Goal: Task Accomplishment & Management: Use online tool/utility

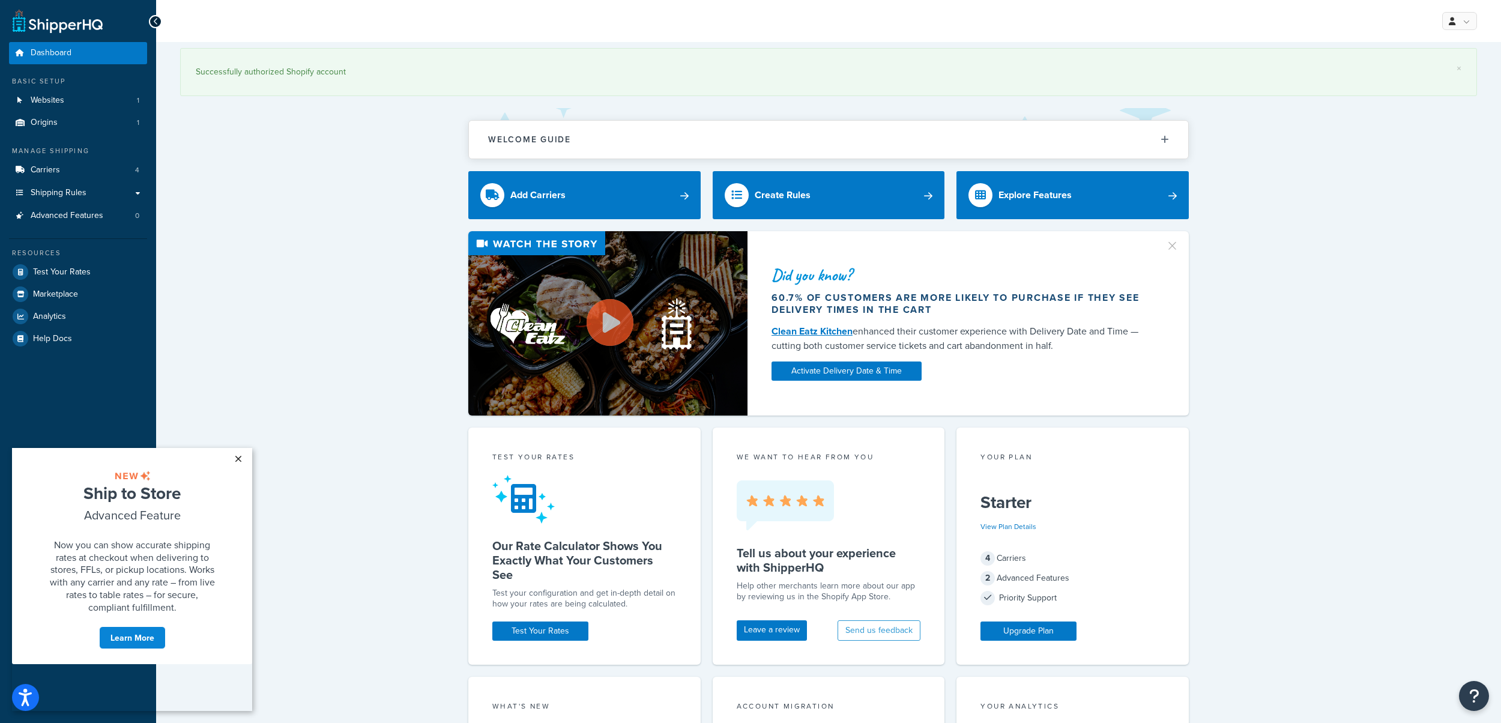
click at [241, 461] on link "×" at bounding box center [238, 459] width 21 height 22
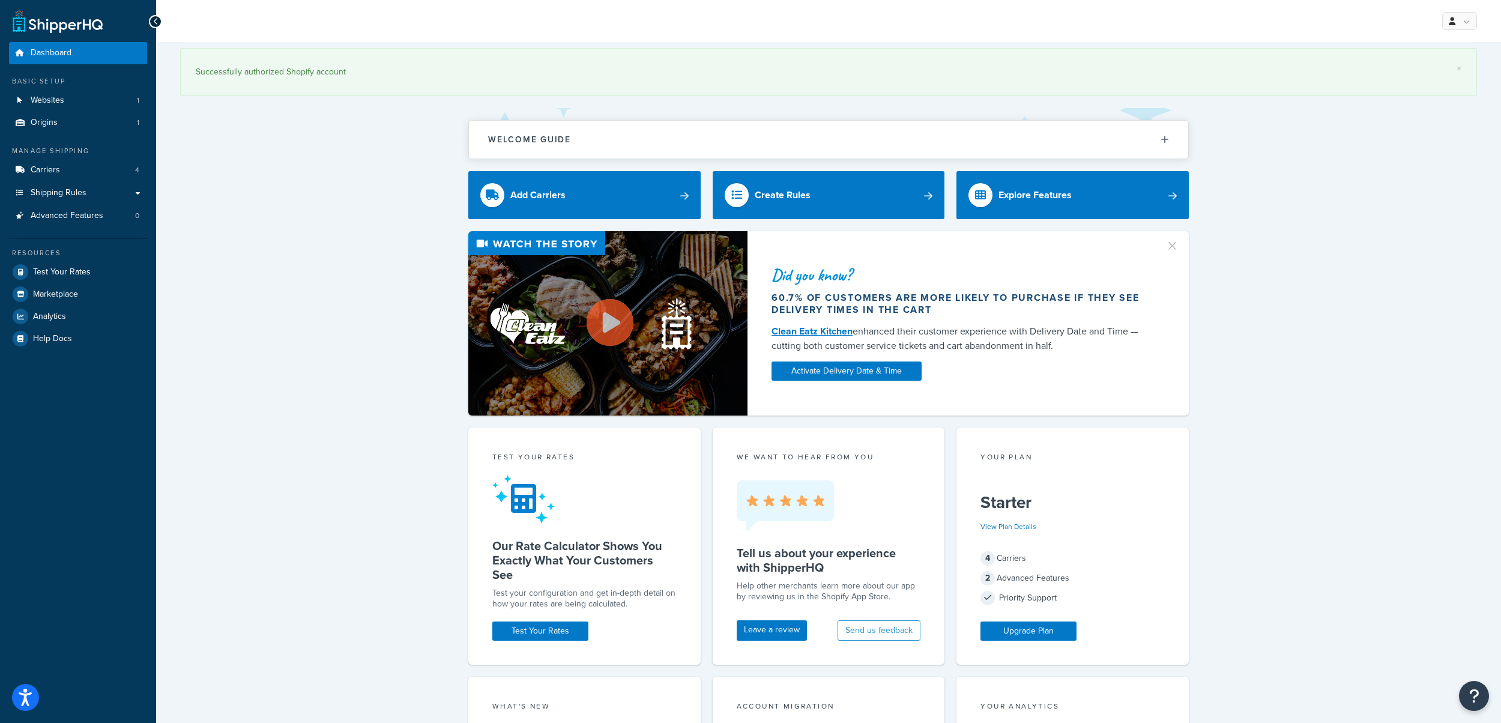
click at [385, 390] on div "Did you know? 60.7% of customers are more likely to purchase if they see delive…" at bounding box center [828, 323] width 1297 height 184
click at [1457, 68] on link "×" at bounding box center [1459, 69] width 5 height 10
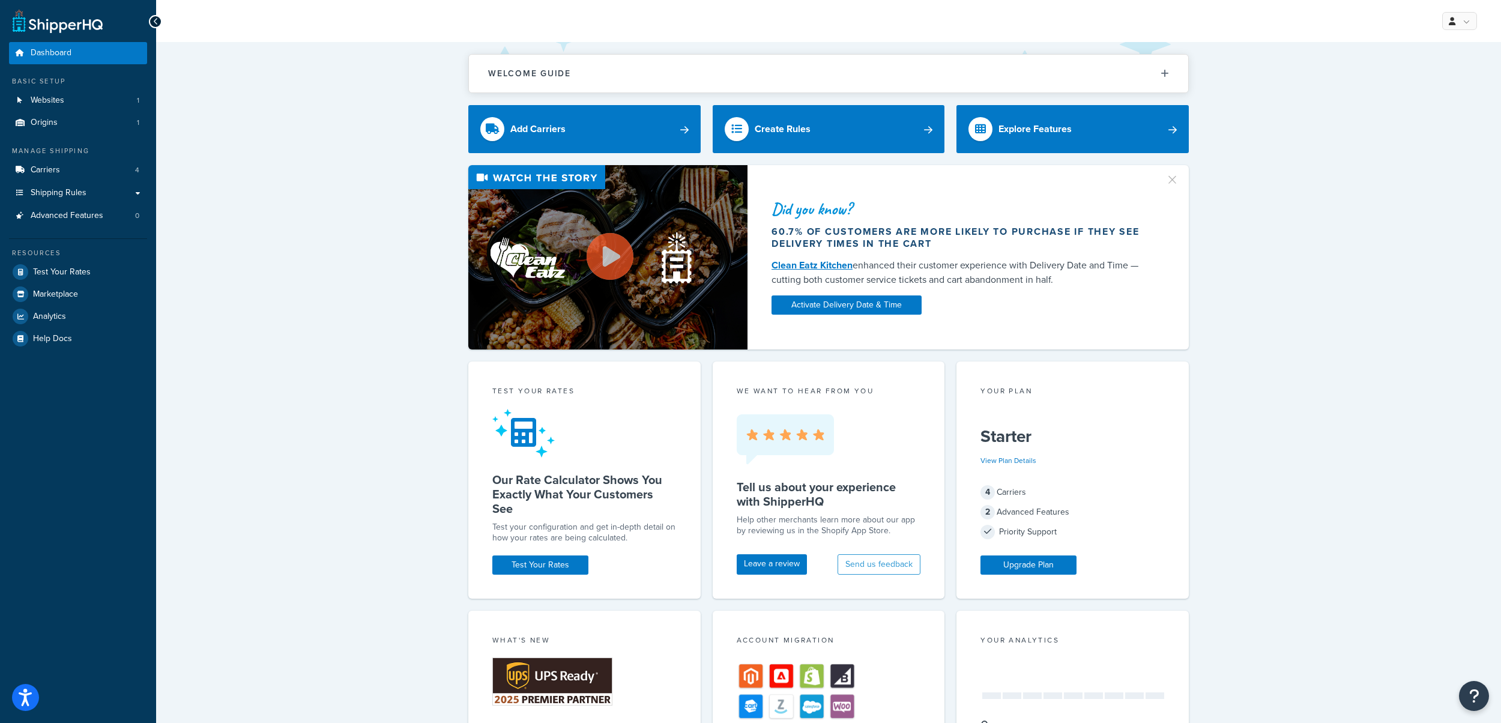
click at [401, 306] on div "Did you know? 60.7% of customers are more likely to purchase if they see delive…" at bounding box center [828, 257] width 1297 height 184
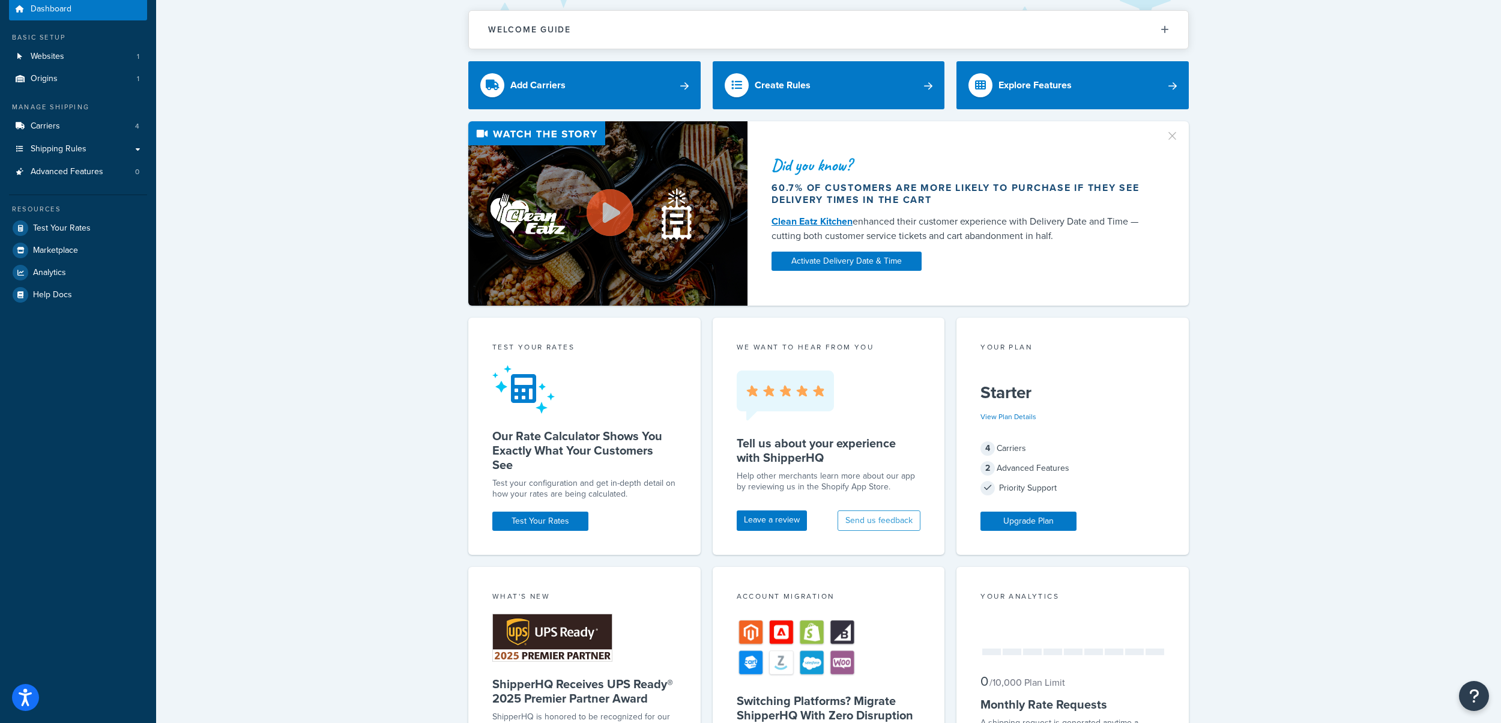
scroll to position [29, 0]
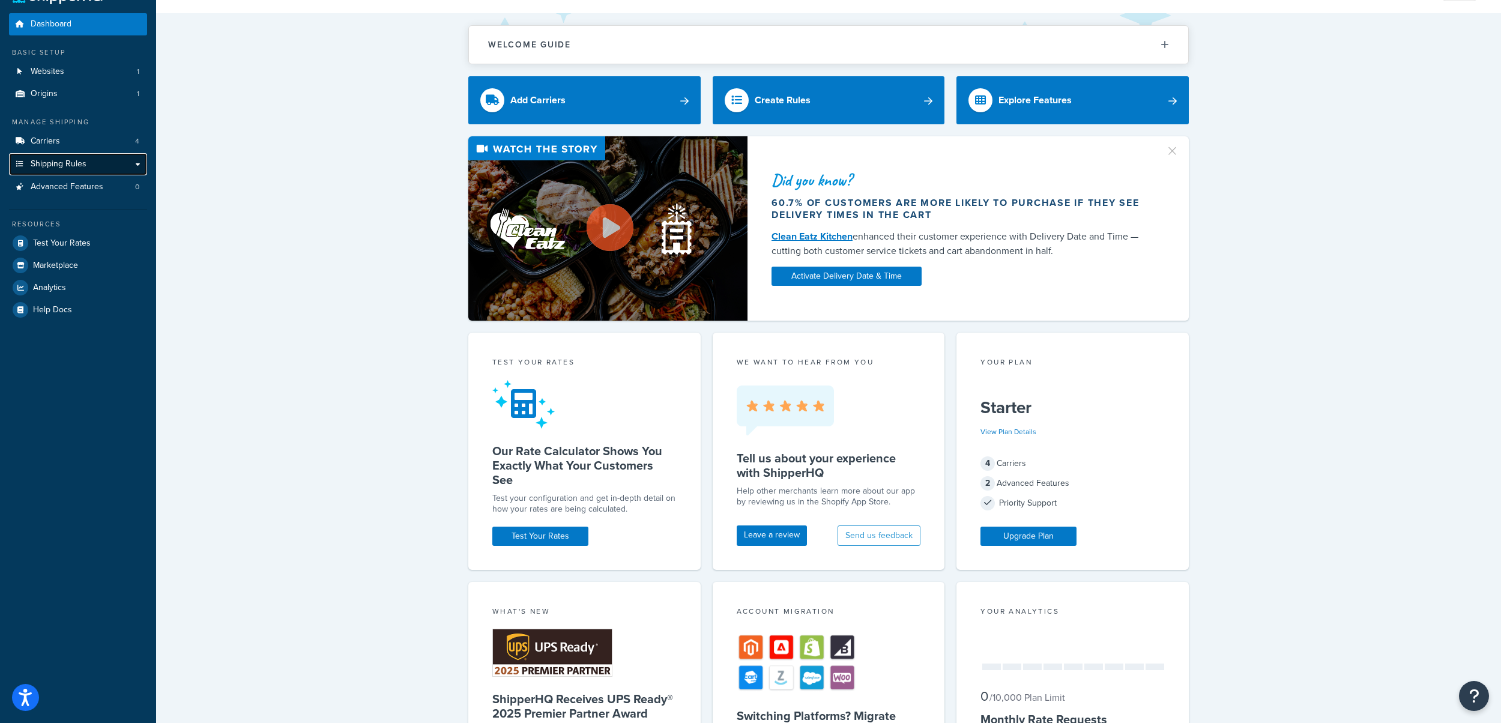
click at [119, 165] on link "Shipping Rules" at bounding box center [78, 164] width 138 height 22
click at [139, 167] on link "Shipping Rules" at bounding box center [78, 164] width 138 height 22
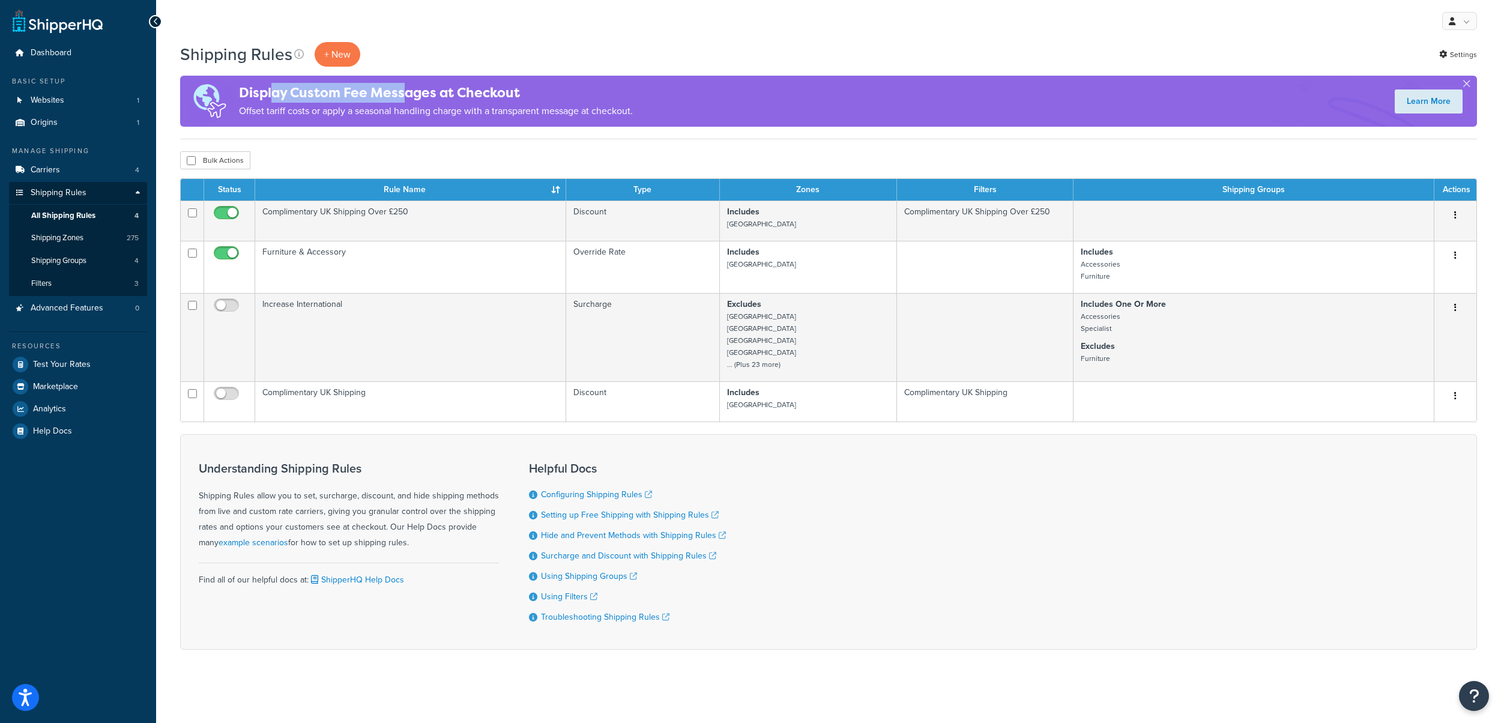
drag, startPoint x: 271, startPoint y: 93, endPoint x: 402, endPoint y: 98, distance: 131.6
click at [402, 98] on h4 "Display Custom Fee Messages at Checkout" at bounding box center [436, 93] width 394 height 20
drag, startPoint x: 253, startPoint y: 114, endPoint x: 431, endPoint y: 115, distance: 177.2
click at [431, 116] on p "Offset tariff costs or apply a seasonal handling charge with a transparent mess…" at bounding box center [436, 111] width 394 height 17
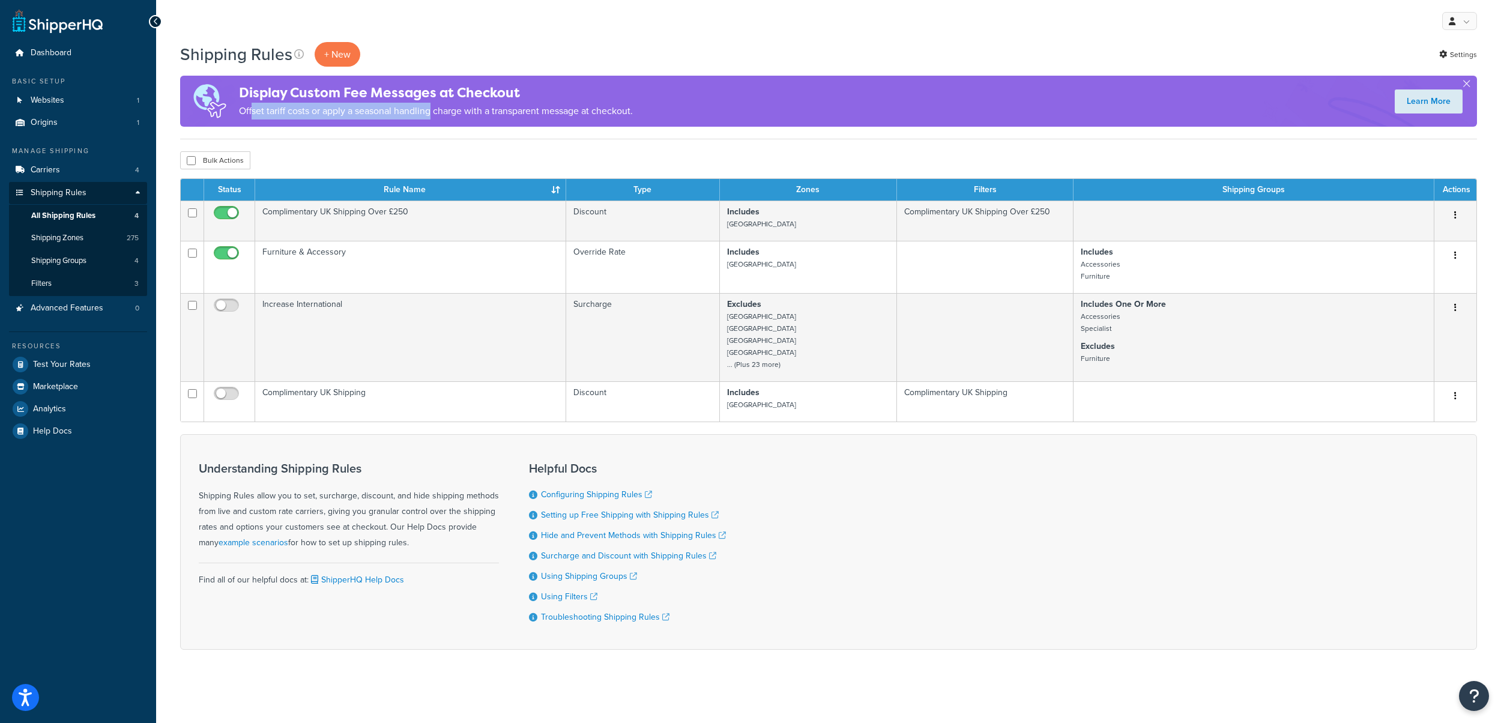
drag, startPoint x: 431, startPoint y: 115, endPoint x: 488, endPoint y: 117, distance: 57.7
click at [431, 115] on p "Offset tariff costs or apply a seasonal handling charge with a transparent mess…" at bounding box center [436, 111] width 394 height 17
click at [1468, 85] on button "button" at bounding box center [1466, 86] width 3 height 3
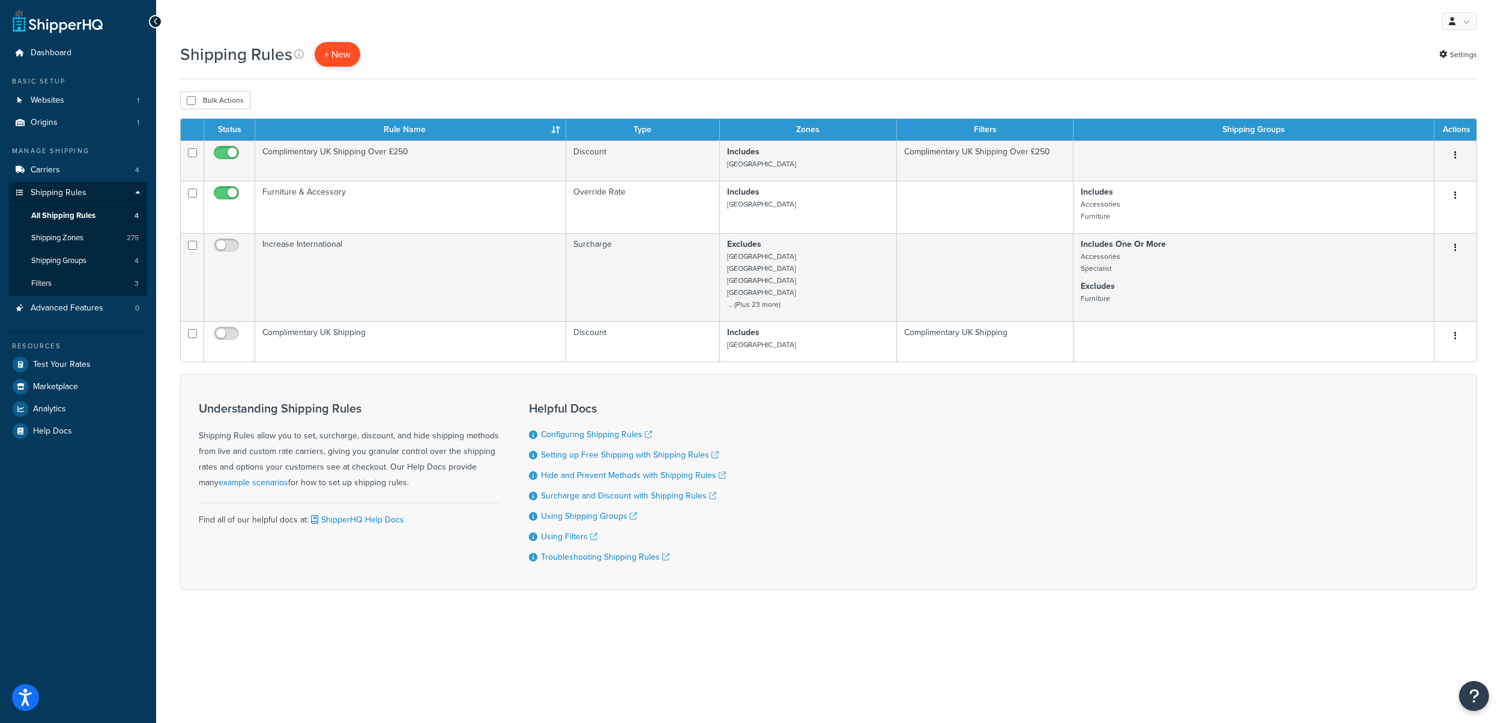
click at [338, 57] on p "+ New" at bounding box center [338, 54] width 46 height 25
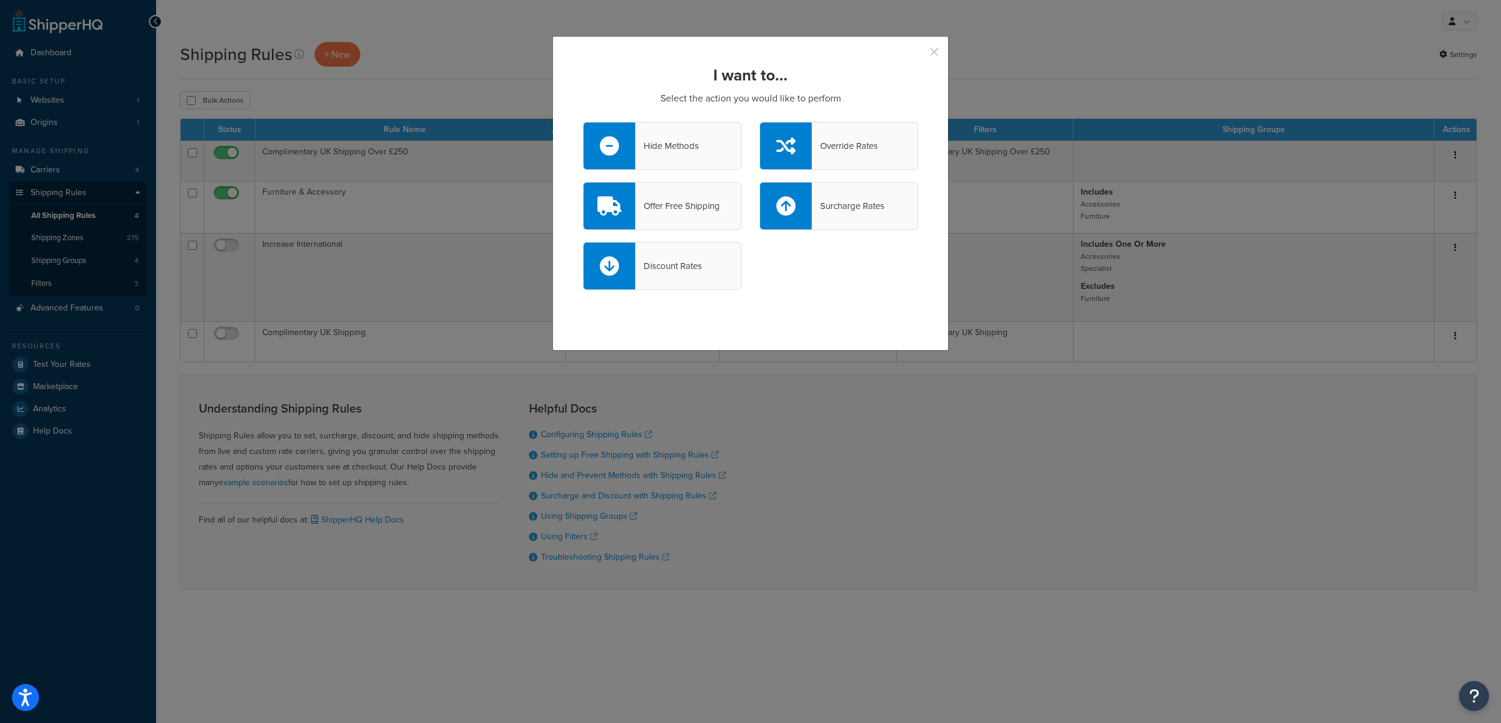
click at [918, 55] on button "button" at bounding box center [916, 56] width 3 height 3
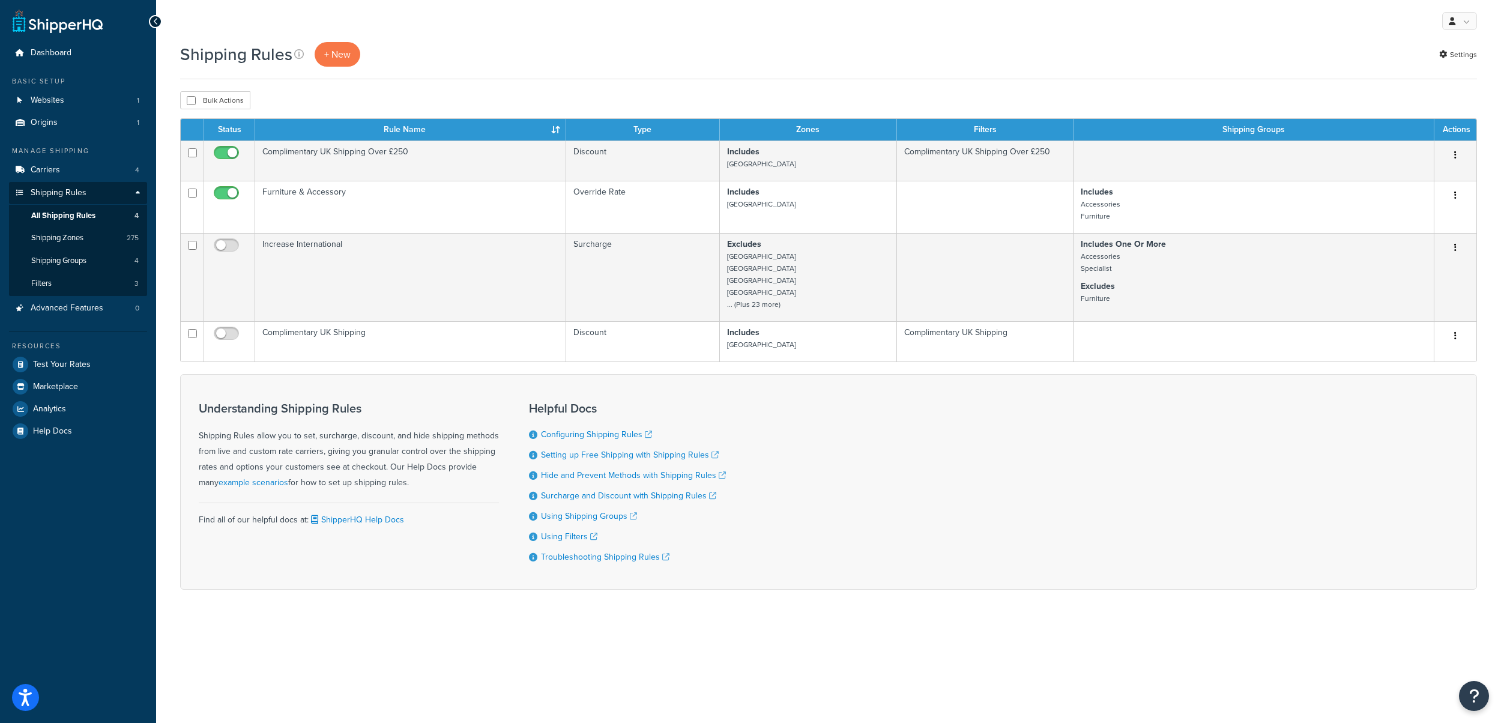
click at [522, 52] on div "Shipping Rules + New Settings" at bounding box center [828, 54] width 1297 height 25
